Goal: Task Accomplishment & Management: Use online tool/utility

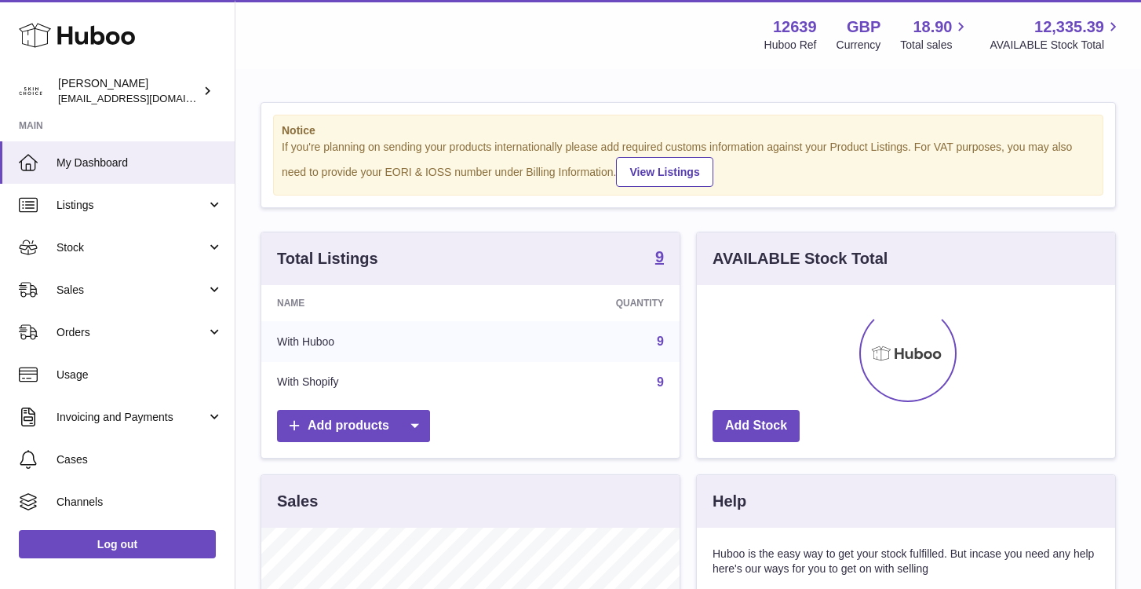
scroll to position [245, 418]
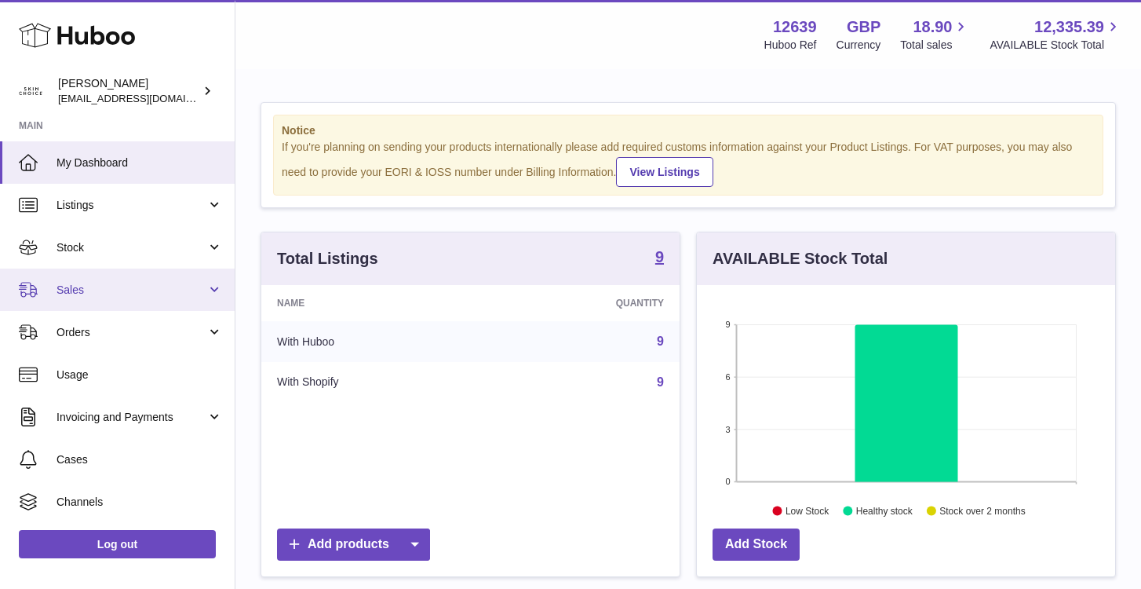
click at [118, 287] on span "Sales" at bounding box center [132, 290] width 150 height 15
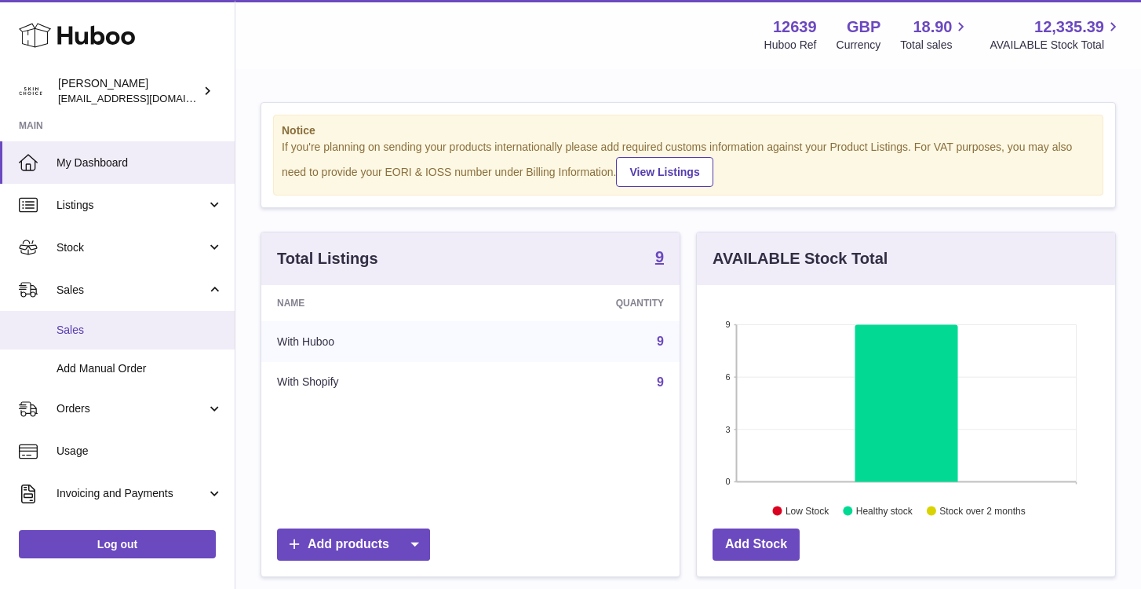
click at [116, 334] on span "Sales" at bounding box center [140, 330] width 166 height 15
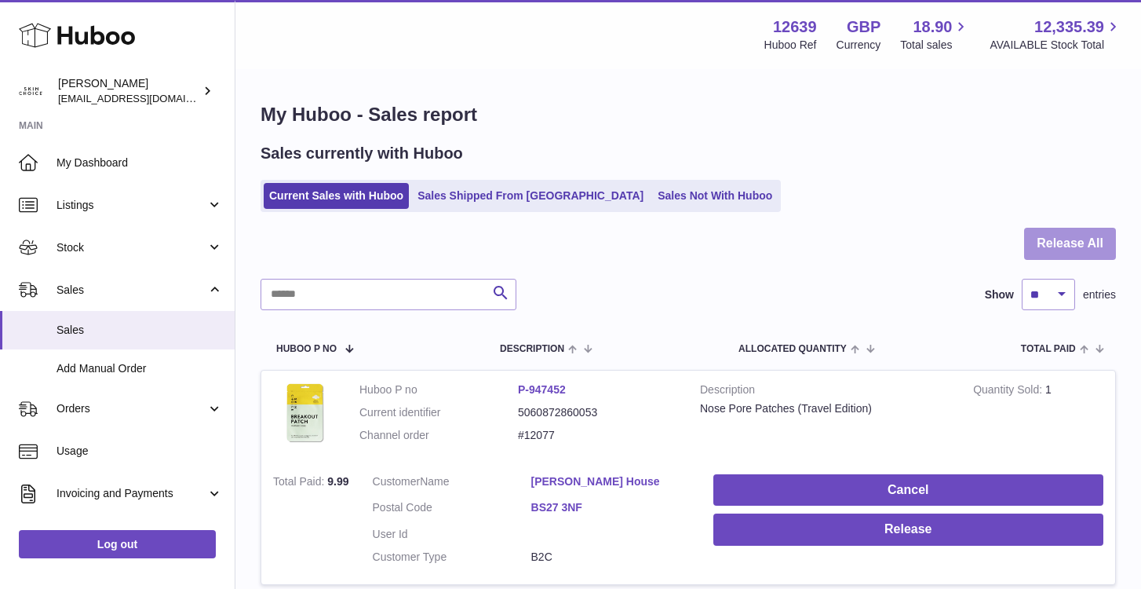
click at [1093, 243] on button "Release All" at bounding box center [1070, 244] width 92 height 32
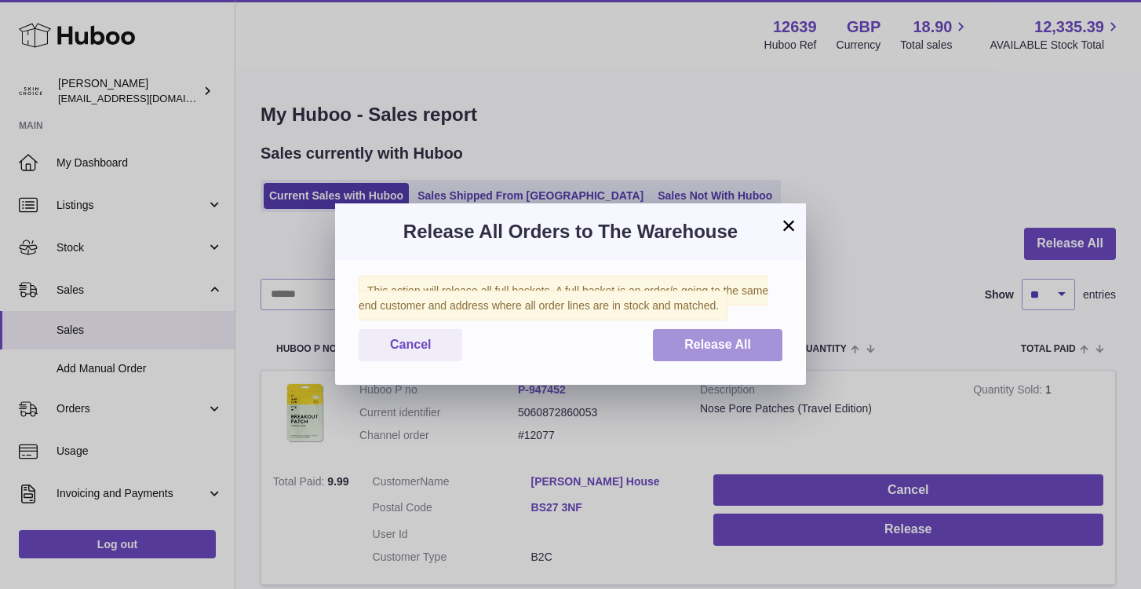
click at [749, 349] on span "Release All" at bounding box center [717, 343] width 67 height 13
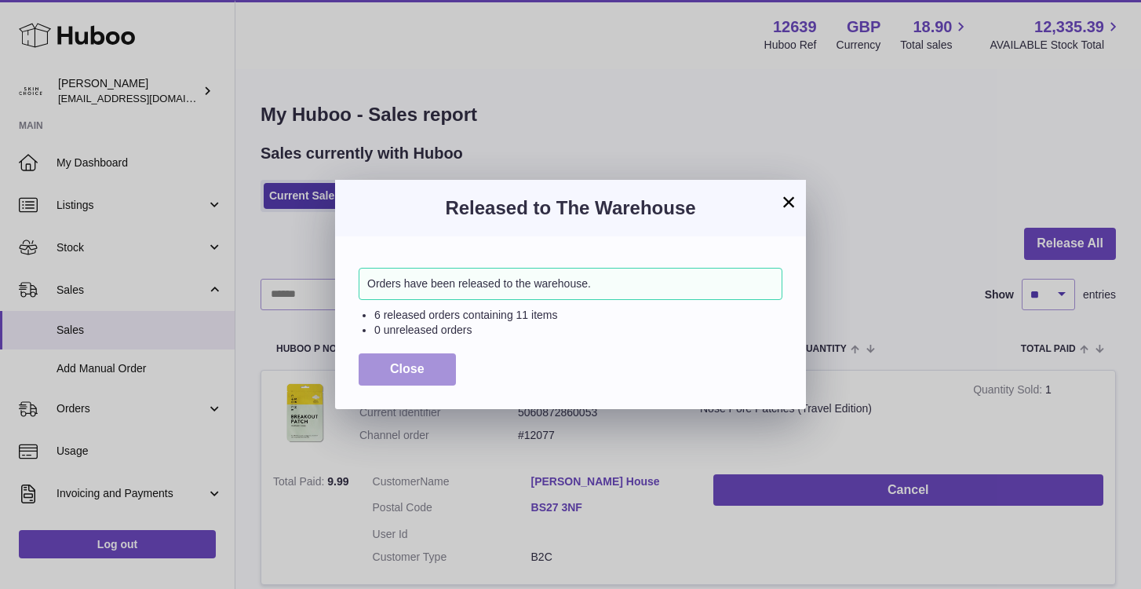
click at [408, 367] on span "Close" at bounding box center [407, 368] width 35 height 13
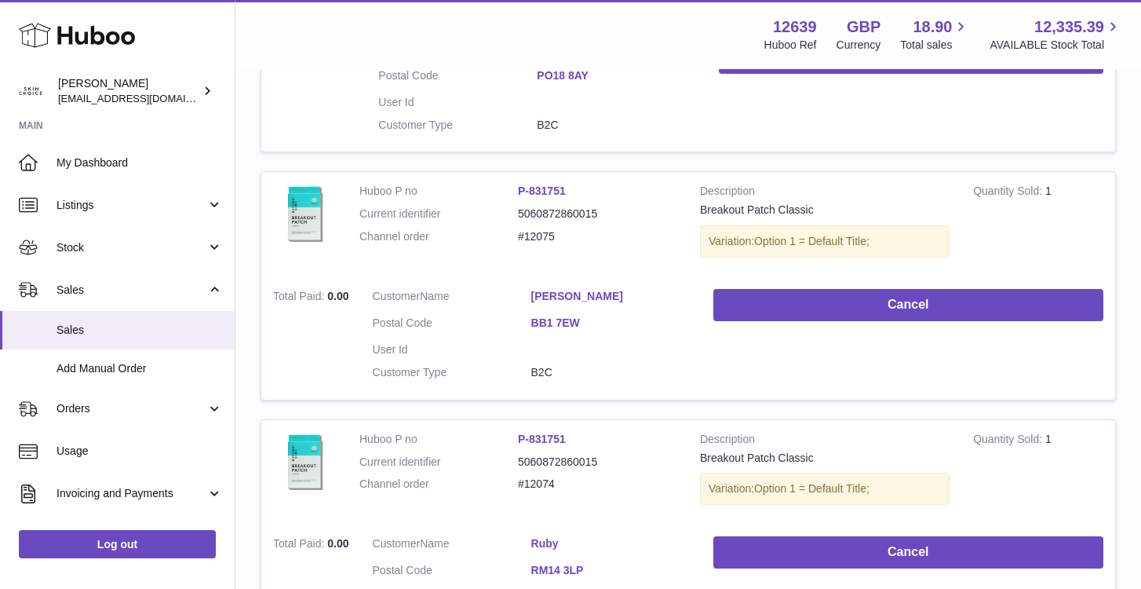
scroll to position [2406, 0]
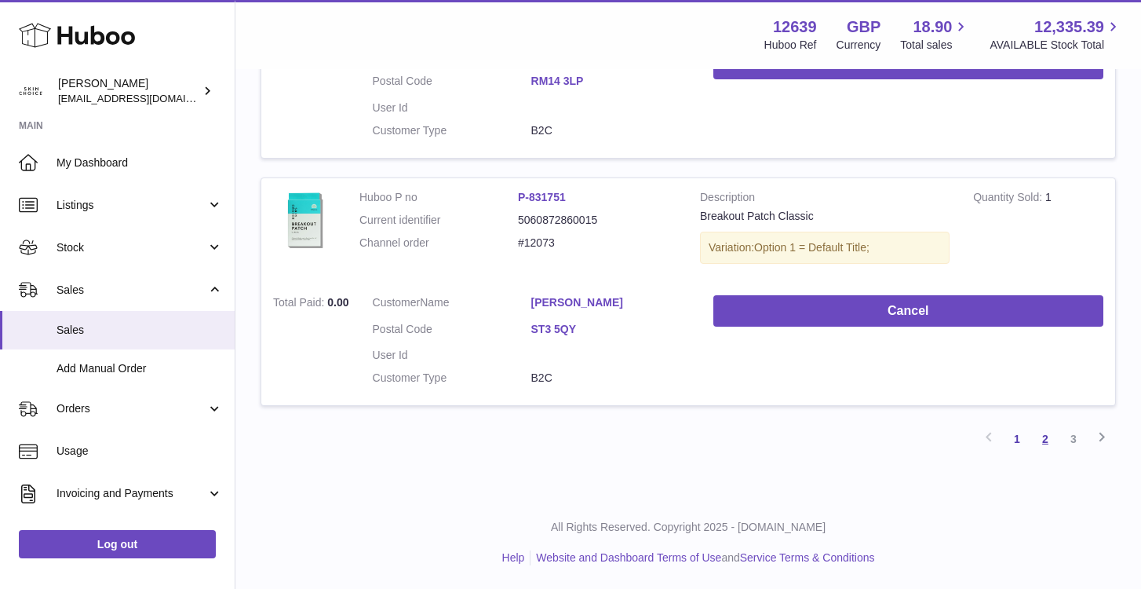
click at [1043, 440] on link "2" at bounding box center [1045, 439] width 28 height 28
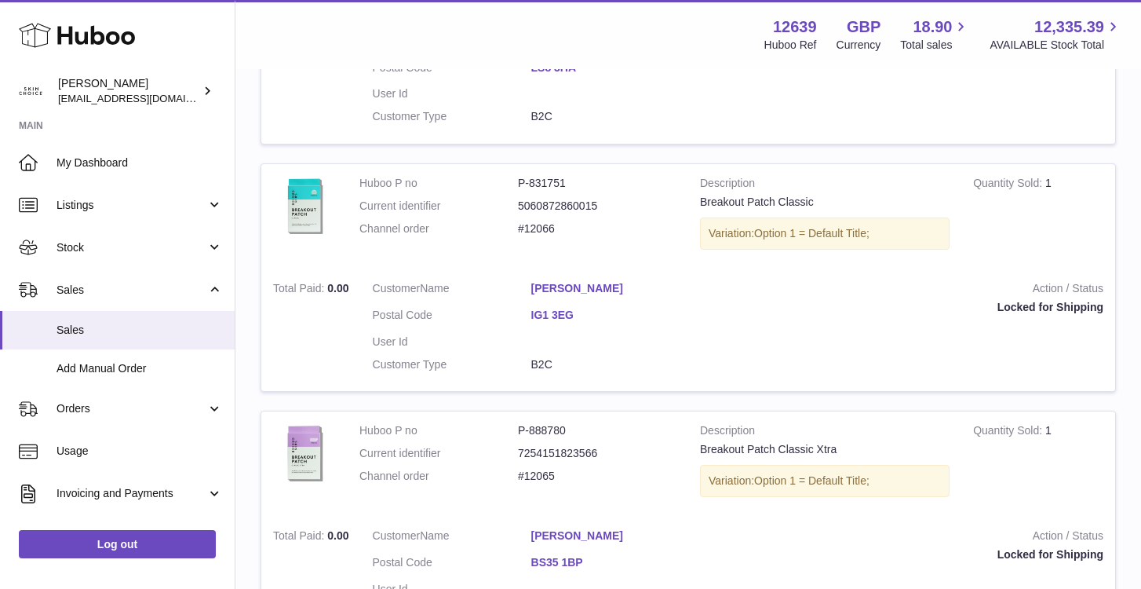
scroll to position [1747, 0]
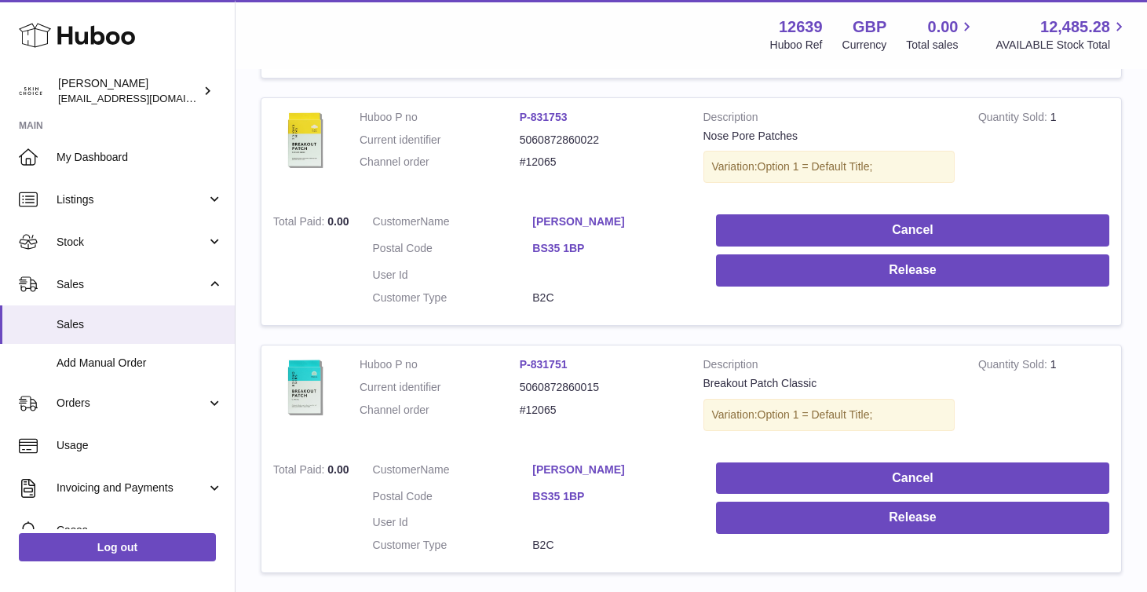
scroll to position [2416, 0]
